Goal: Task Accomplishment & Management: Use online tool/utility

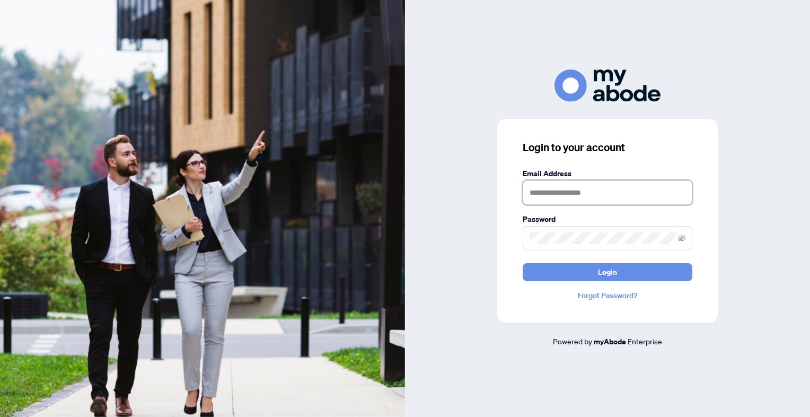
click at [577, 193] on input "text" at bounding box center [608, 192] width 170 height 24
type input "**********"
click at [523, 263] on button "Login" at bounding box center [608, 272] width 170 height 18
click at [681, 239] on icon "eye-invisible" at bounding box center [681, 238] width 7 height 6
click at [523, 263] on button "Login" at bounding box center [608, 272] width 170 height 18
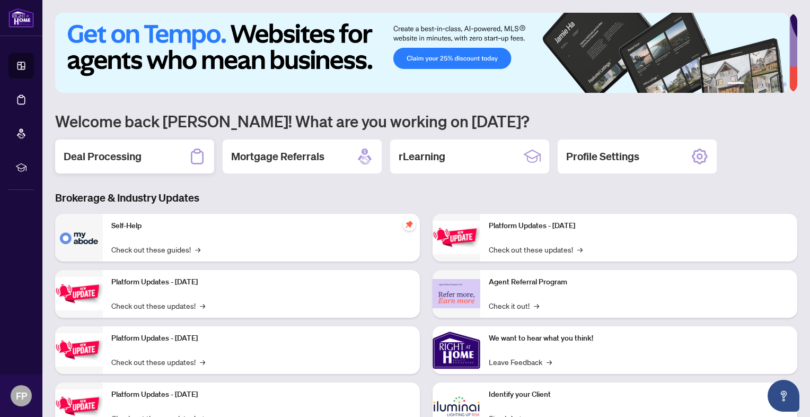
click at [98, 155] on h2 "Deal Processing" at bounding box center [103, 156] width 78 height 15
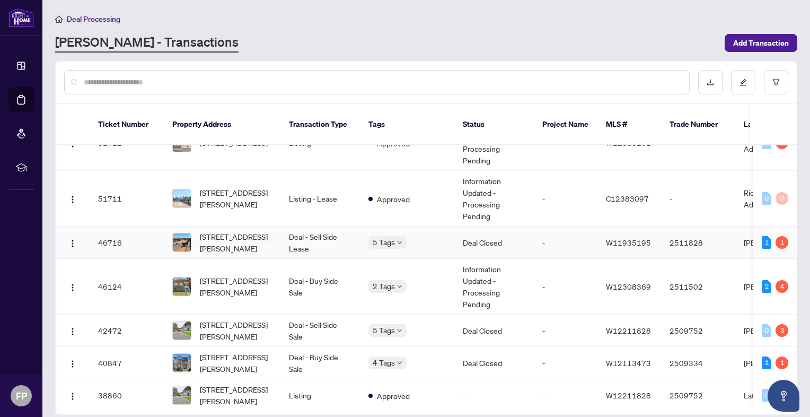
scroll to position [173, 0]
click at [479, 268] on td "Information Updated - Processing Pending" at bounding box center [494, 287] width 80 height 56
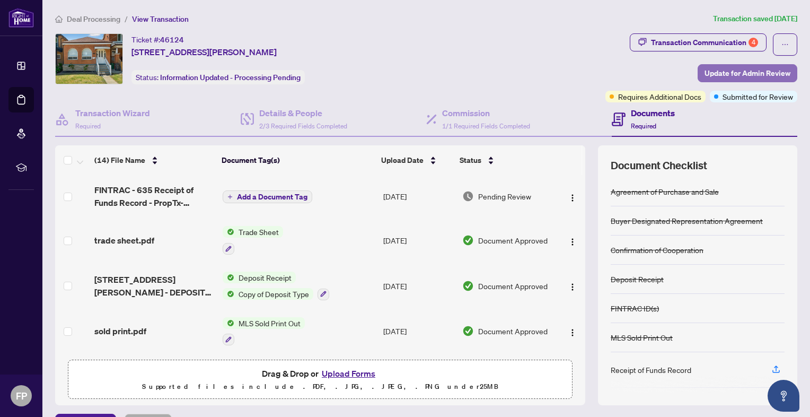
click at [731, 71] on span "Update for Admin Review" at bounding box center [748, 73] width 86 height 17
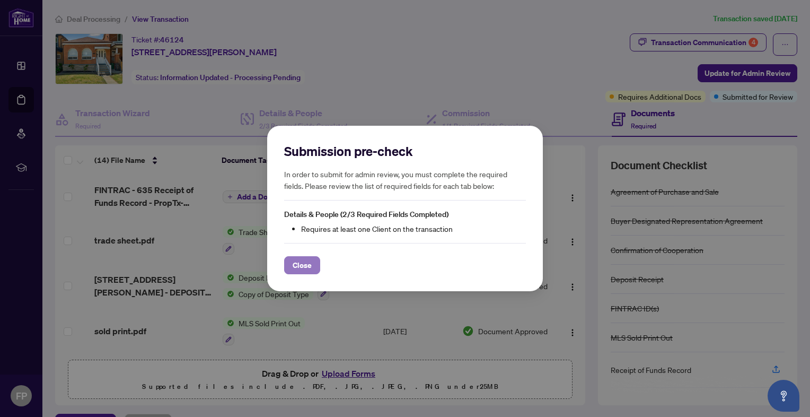
click at [295, 262] on span "Close" at bounding box center [302, 265] width 19 height 17
